Goal: Task Accomplishment & Management: Use online tool/utility

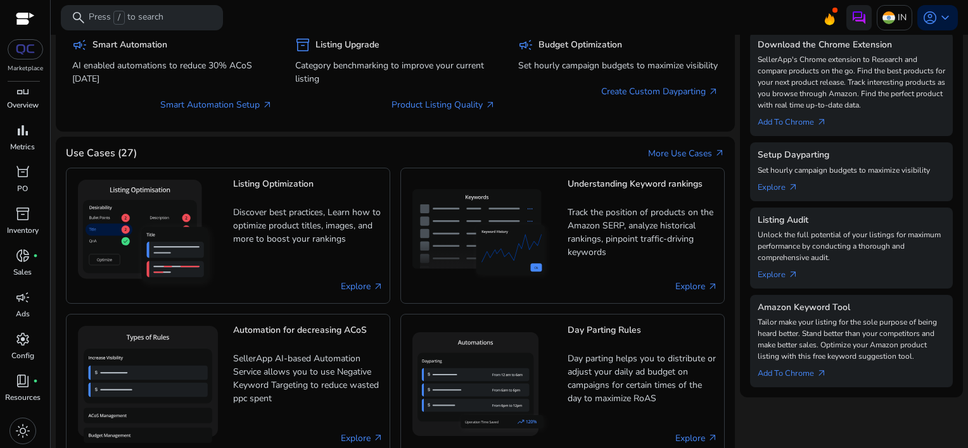
scroll to position [317, 0]
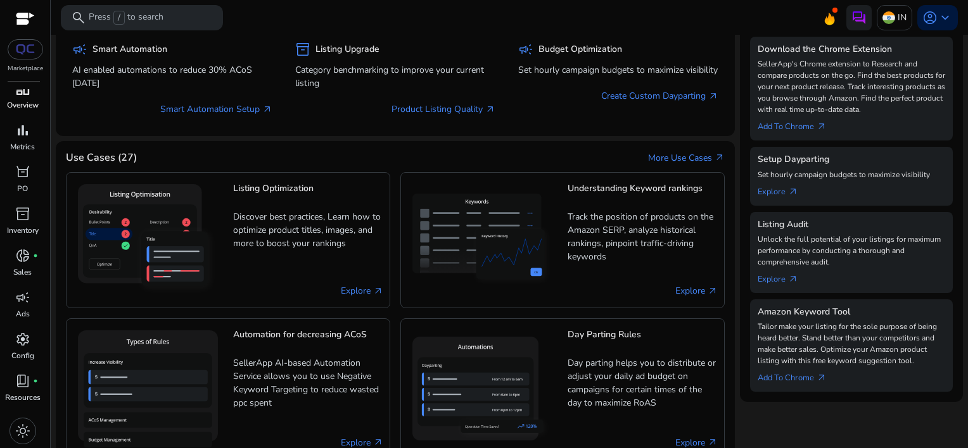
click at [20, 95] on span "dashboard" at bounding box center [22, 88] width 15 height 15
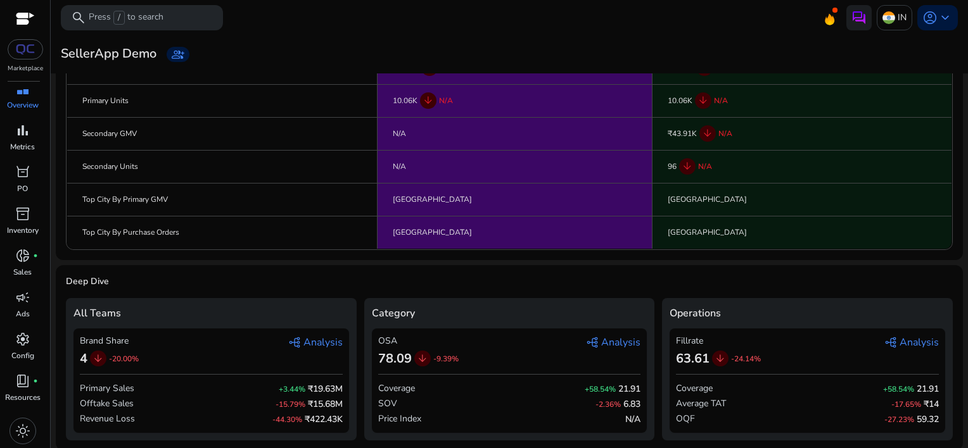
scroll to position [208, 0]
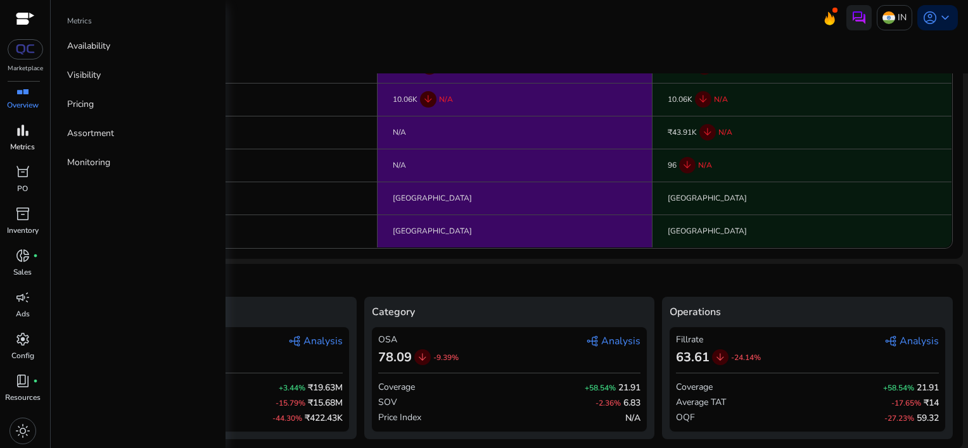
click at [16, 134] on span "bar_chart" at bounding box center [22, 130] width 15 height 15
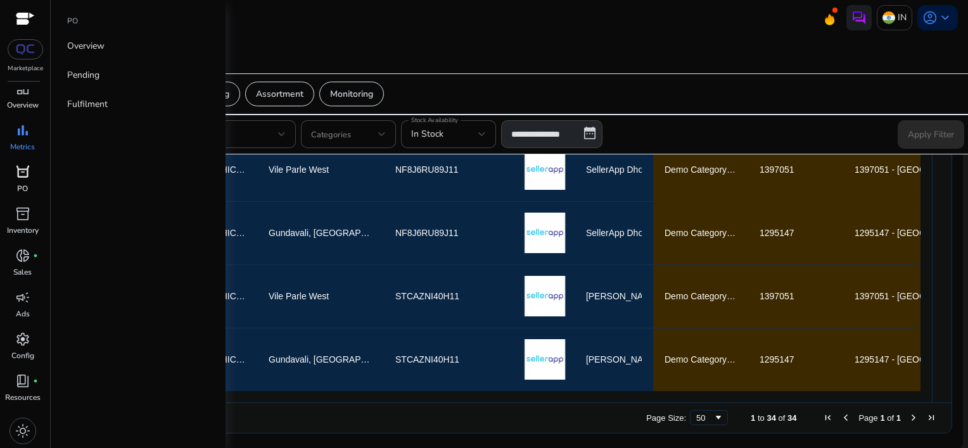
click at [22, 179] on span "orders" at bounding box center [22, 172] width 15 height 15
